Goal: Transaction & Acquisition: Purchase product/service

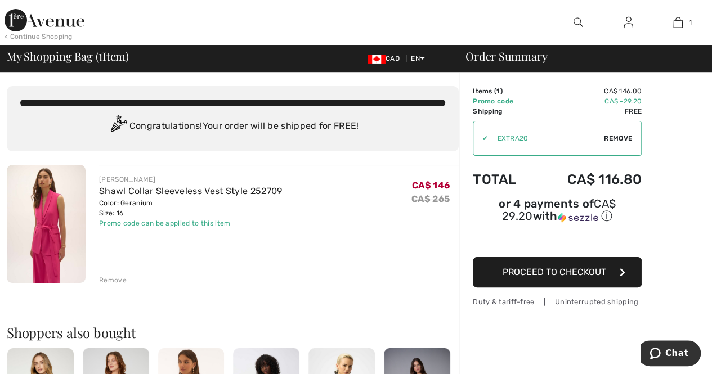
click at [577, 19] on img at bounding box center [578, 23] width 10 height 14
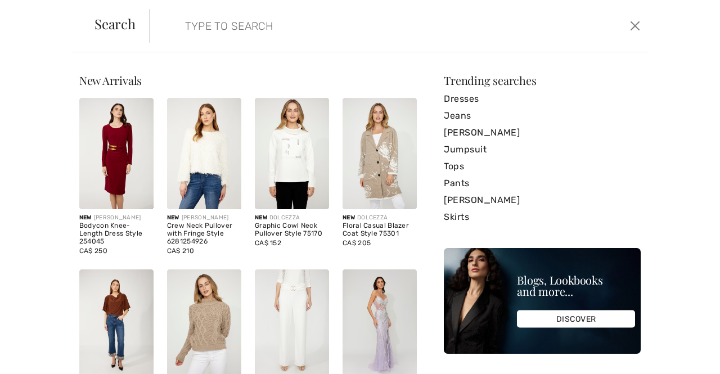
click at [185, 29] on input "search" at bounding box center [346, 26] width 338 height 34
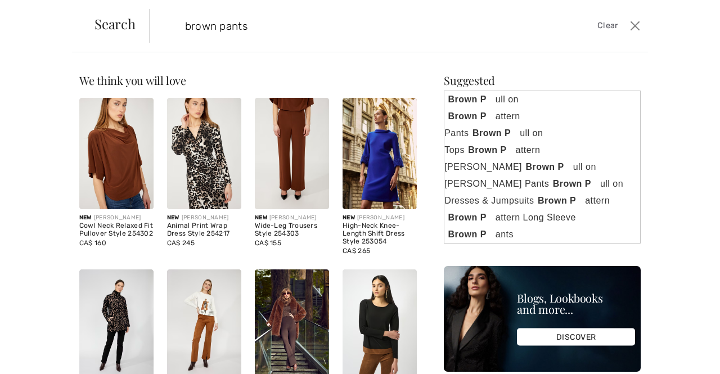
type input "brown pants"
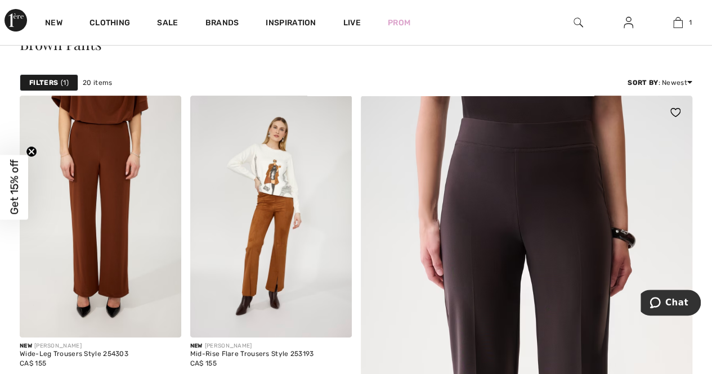
scroll to position [113, 0]
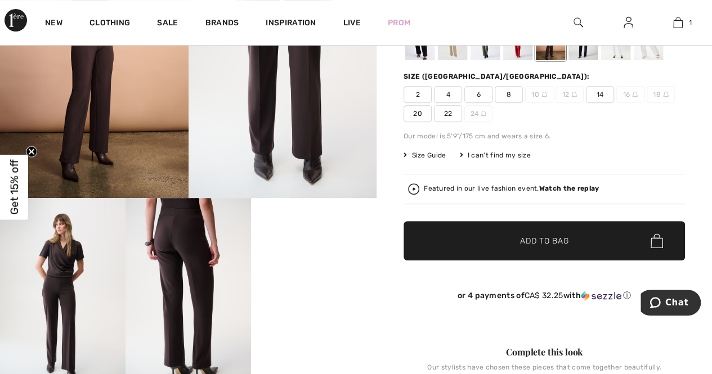
scroll to position [225, 0]
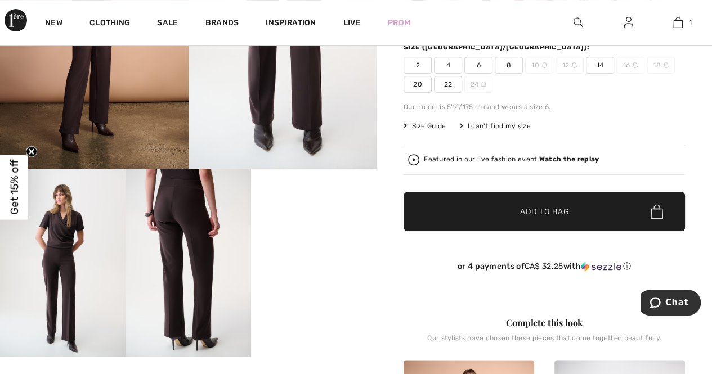
click at [180, 206] on img at bounding box center [187, 263] width 125 height 188
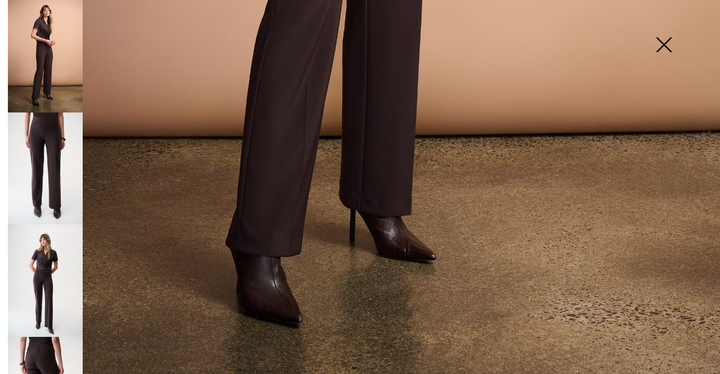
scroll to position [693, 0]
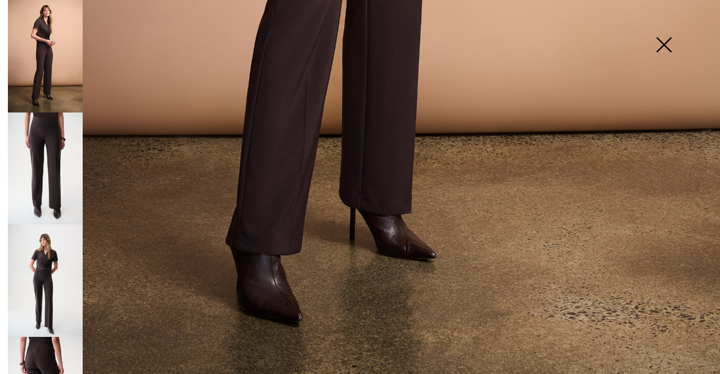
click at [51, 282] on img at bounding box center [45, 280] width 75 height 113
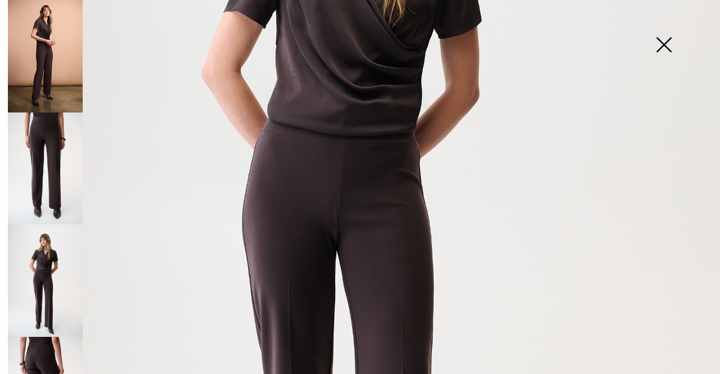
scroll to position [299, 0]
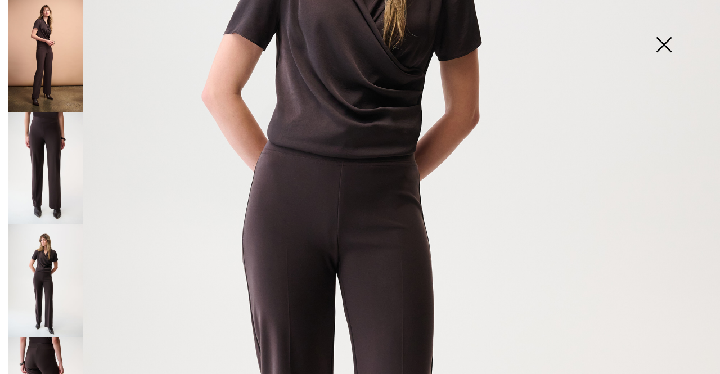
click at [664, 42] on img at bounding box center [664, 46] width 56 height 58
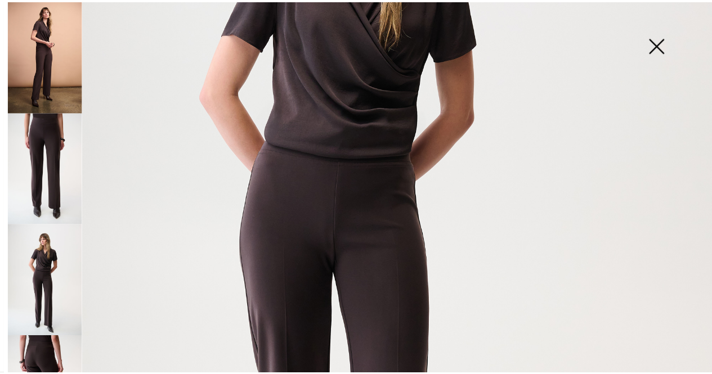
scroll to position [225, 0]
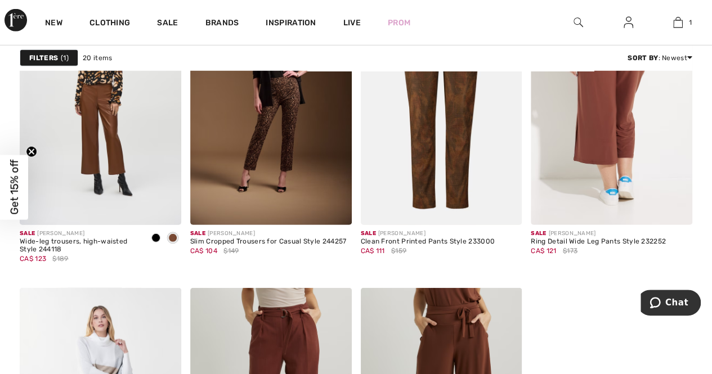
scroll to position [1744, 0]
